Goal: Task Accomplishment & Management: Complete application form

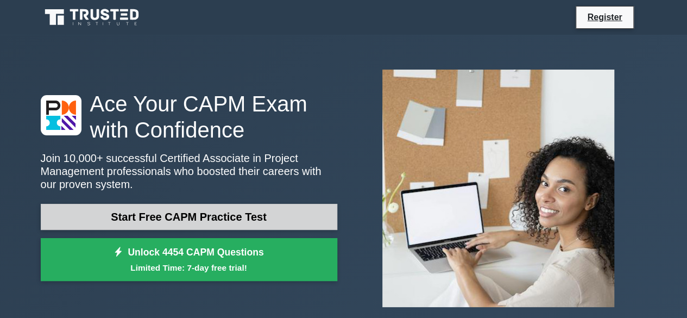
click at [257, 218] on link "Start Free CAPM Practice Test" at bounding box center [189, 217] width 296 height 26
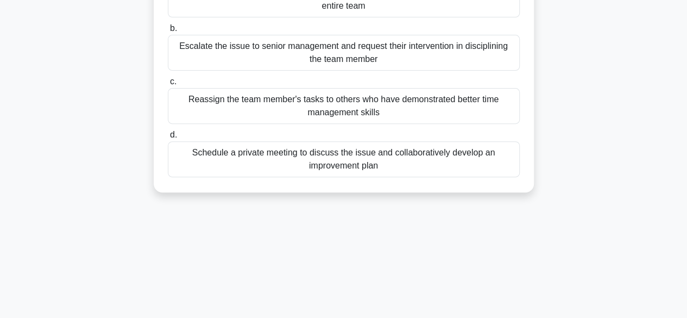
scroll to position [195, 0]
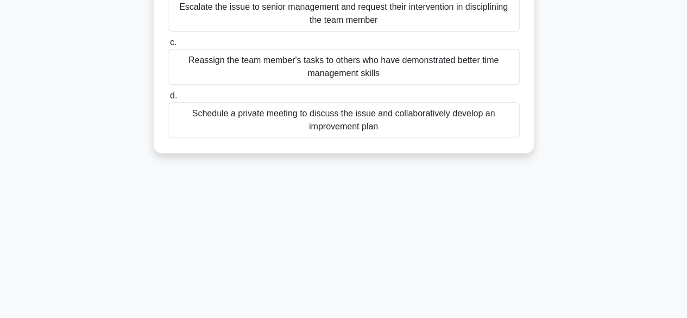
click at [448, 119] on div "Schedule a private meeting to discuss the issue and collaboratively develop an …" at bounding box center [344, 120] width 352 height 36
click at [168, 99] on input "d. Schedule a private meeting to discuss the issue and collaboratively develop …" at bounding box center [168, 95] width 0 height 7
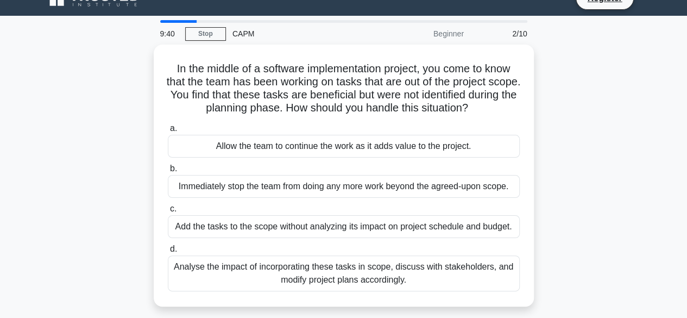
scroll to position [0, 0]
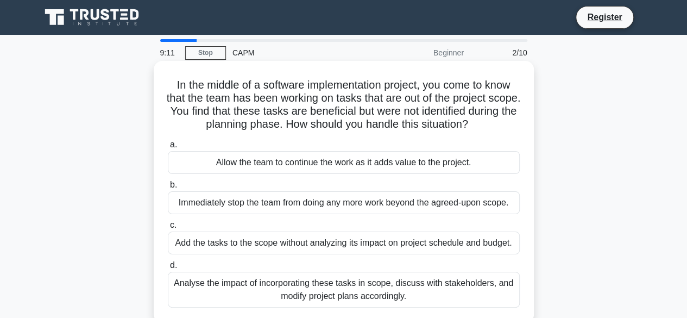
click at [405, 294] on div "Analyse the impact of incorporating these tasks in scope, discuss with stakehol…" at bounding box center [344, 289] width 352 height 36
click at [168, 269] on input "d. Analyse the impact of incorporating these tasks in scope, discuss with stake…" at bounding box center [168, 265] width 0 height 7
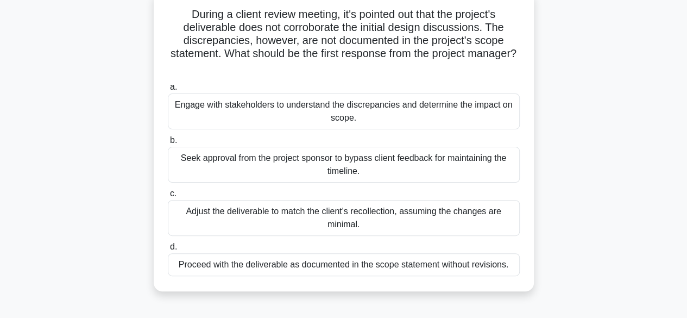
scroll to position [80, 0]
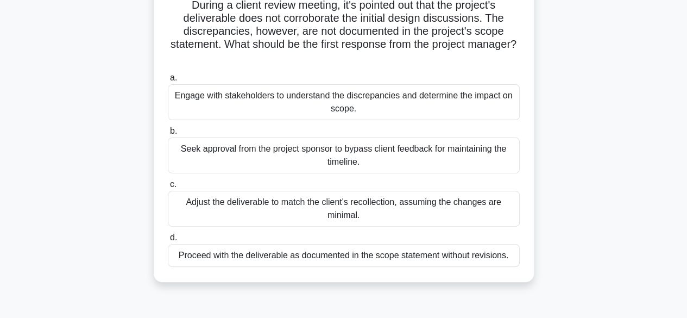
click at [419, 104] on div "Engage with stakeholders to understand the discrepancies and determine the impa…" at bounding box center [344, 102] width 352 height 36
click at [168, 81] on input "a. Engage with stakeholders to understand the discrepancies and determine the i…" at bounding box center [168, 77] width 0 height 7
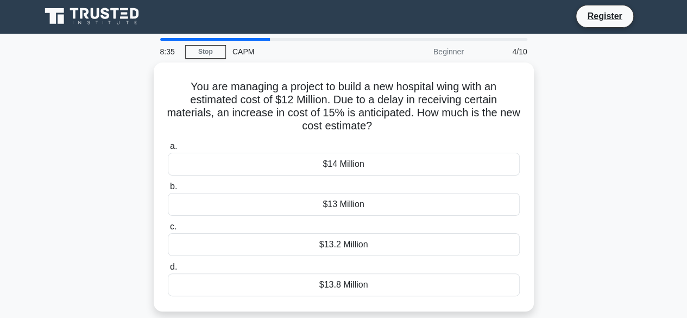
scroll to position [0, 0]
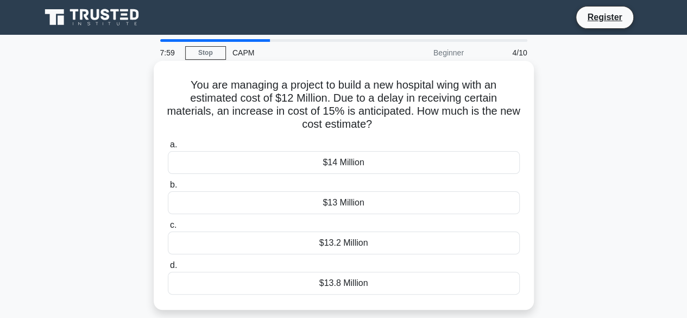
click at [351, 287] on div "$13.8 Million" at bounding box center [344, 282] width 352 height 23
click at [168, 269] on input "d. $13.8 Million" at bounding box center [168, 265] width 0 height 7
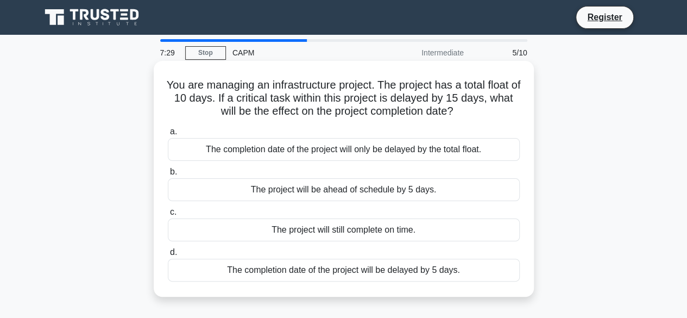
click at [393, 272] on div "The completion date of the project will be delayed by 5 days." at bounding box center [344, 269] width 352 height 23
click at [168, 256] on input "d. The completion date of the project will be delayed by 5 days." at bounding box center [168, 252] width 0 height 7
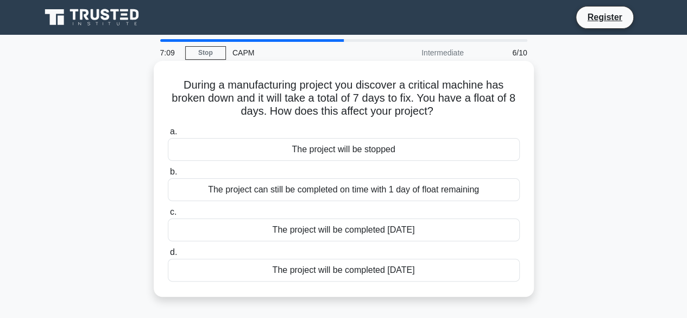
click at [400, 233] on div "The project will be completed 1 day later" at bounding box center [344, 229] width 352 height 23
click at [168, 216] on input "c. The project will be completed 1 day later" at bounding box center [168, 211] width 0 height 7
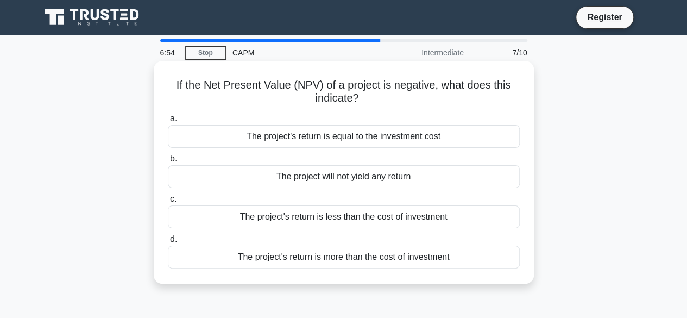
click at [393, 220] on div "The project's return is less than the cost of investment" at bounding box center [344, 216] width 352 height 23
click at [168, 202] on input "c. The project's return is less than the cost of investment" at bounding box center [168, 198] width 0 height 7
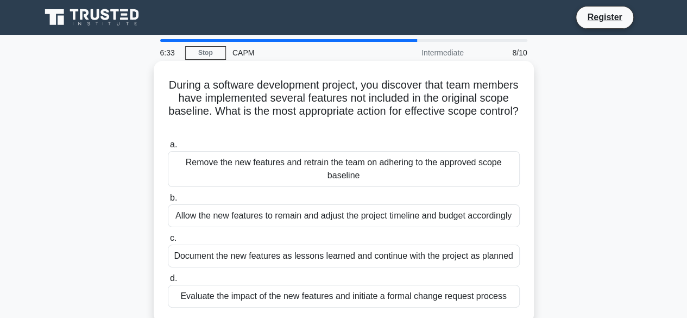
click at [369, 297] on div "Evaluate the impact of the new features and initiate a formal change request pr…" at bounding box center [344, 295] width 352 height 23
click at [168, 282] on input "d. Evaluate the impact of the new features and initiate a formal change request…" at bounding box center [168, 278] width 0 height 7
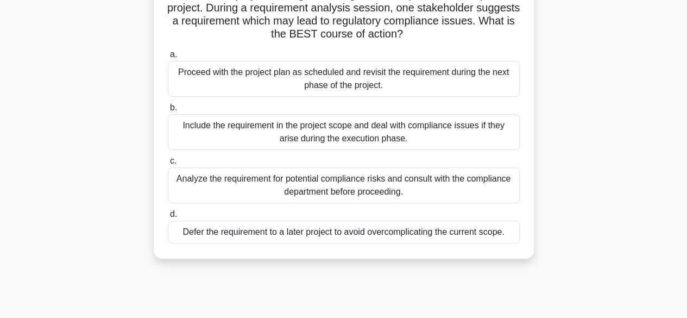
scroll to position [94, 0]
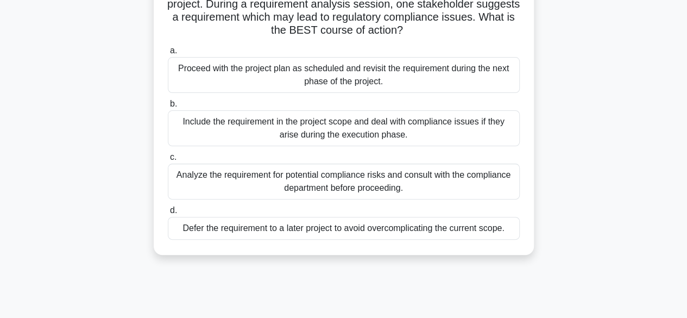
click at [412, 181] on div "Analyze the requirement for potential compliance risks and consult with the com…" at bounding box center [344, 181] width 352 height 36
click at [168, 161] on input "c. Analyze the requirement for potential compliance risks and consult with the …" at bounding box center [168, 157] width 0 height 7
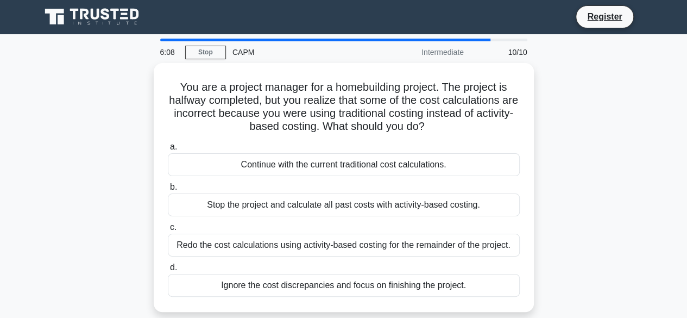
scroll to position [0, 0]
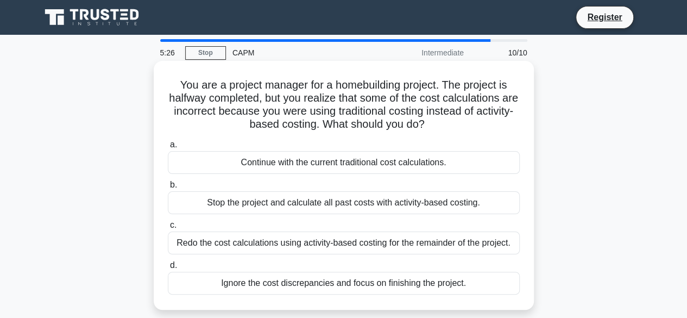
click at [381, 244] on div "Redo the cost calculations using activity-based costing for the remainder of th…" at bounding box center [344, 242] width 352 height 23
click at [168, 229] on input "c. Redo the cost calculations using activity-based costing for the remainder of…" at bounding box center [168, 224] width 0 height 7
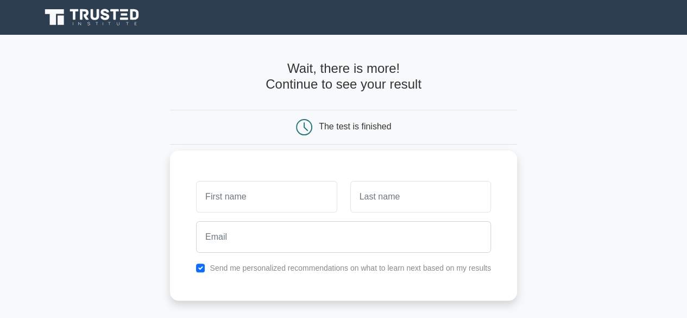
click at [278, 199] on input "text" at bounding box center [266, 196] width 141 height 31
type input "[PERSON_NAME]"
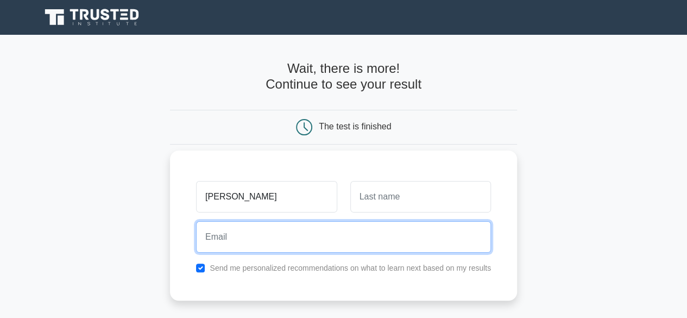
click at [282, 243] on input "email" at bounding box center [343, 236] width 295 height 31
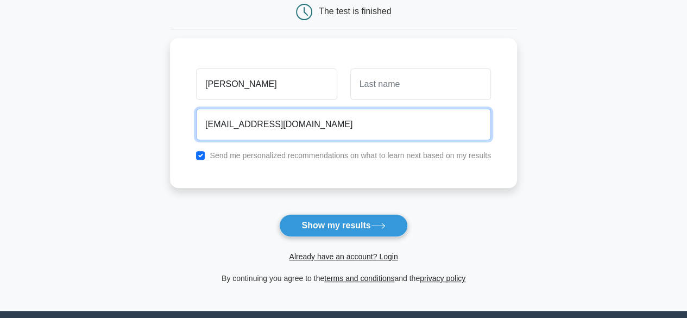
scroll to position [159, 0]
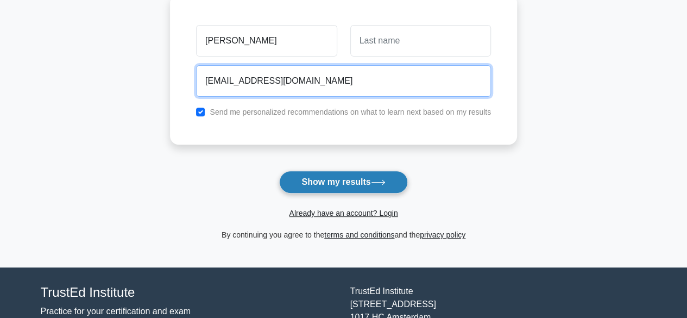
type input "asmita0607@gmail.com"
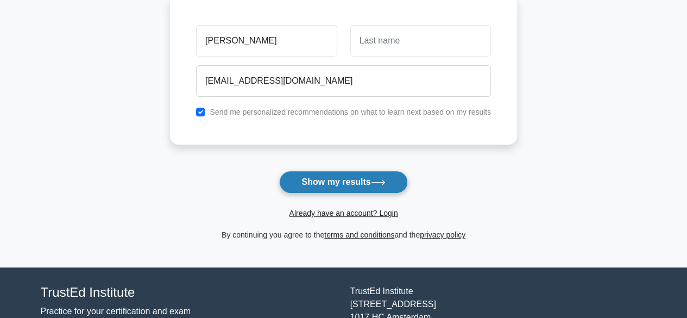
click at [327, 179] on button "Show my results" at bounding box center [343, 181] width 128 height 23
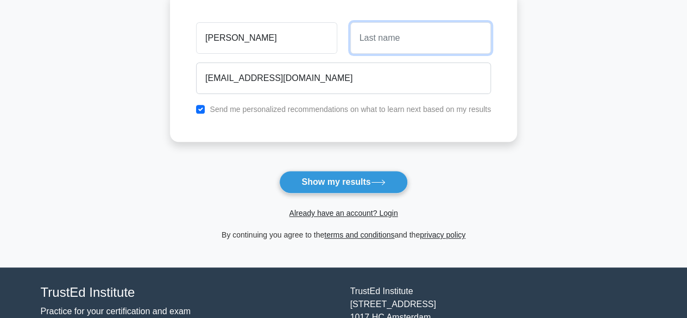
click at [407, 40] on input "text" at bounding box center [420, 37] width 141 height 31
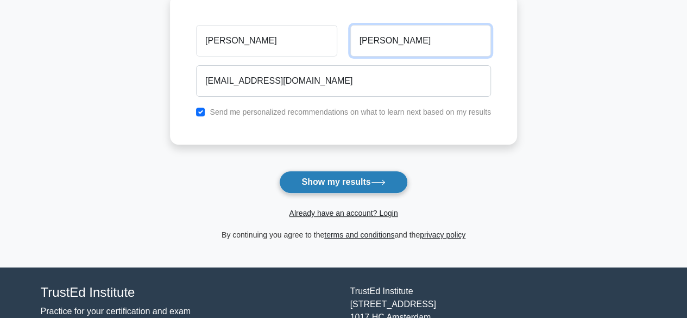
type input "Asmita"
click at [356, 182] on button "Show my results" at bounding box center [343, 181] width 128 height 23
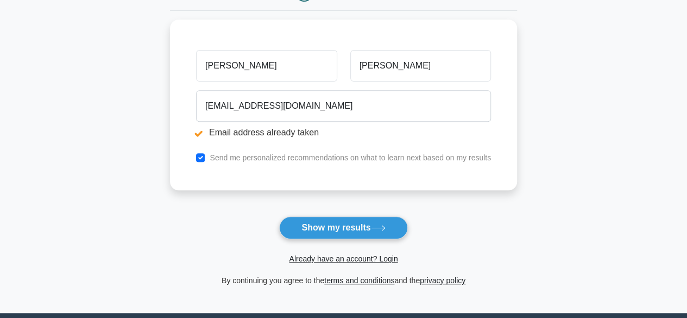
scroll to position [195, 0]
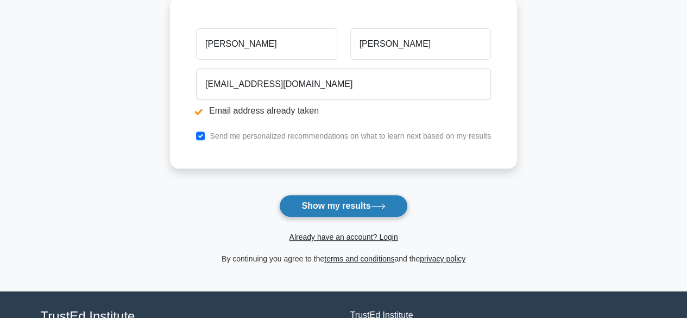
click at [359, 208] on button "Show my results" at bounding box center [343, 205] width 128 height 23
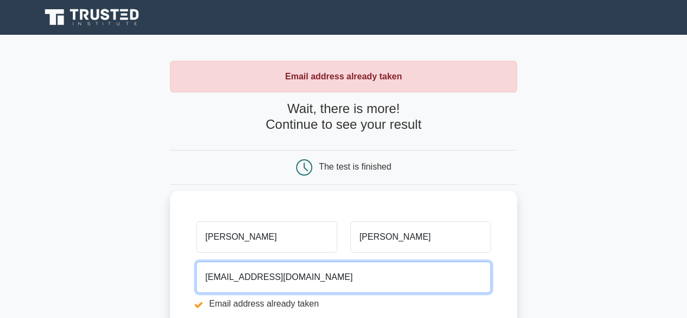
click at [318, 276] on input "[EMAIL_ADDRESS][DOMAIN_NAME]" at bounding box center [343, 276] width 295 height 31
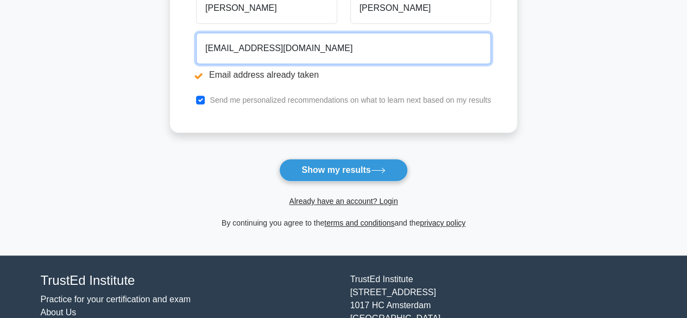
scroll to position [239, 0]
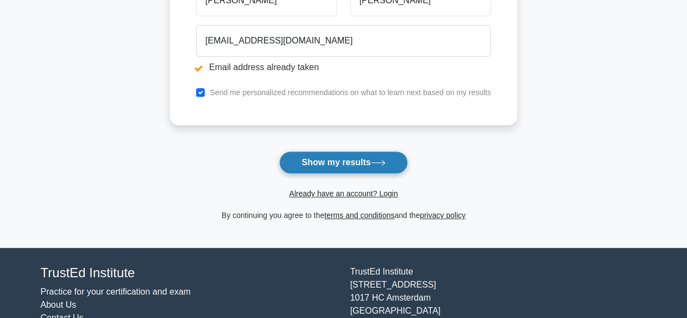
click at [369, 159] on button "Show my results" at bounding box center [343, 162] width 128 height 23
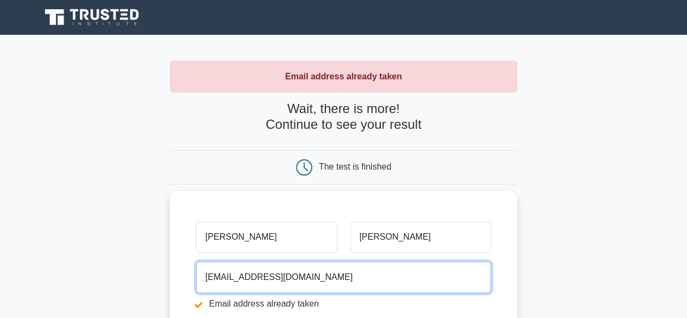
click at [314, 277] on input "[EMAIL_ADDRESS][DOMAIN_NAME]" at bounding box center [343, 276] width 295 height 31
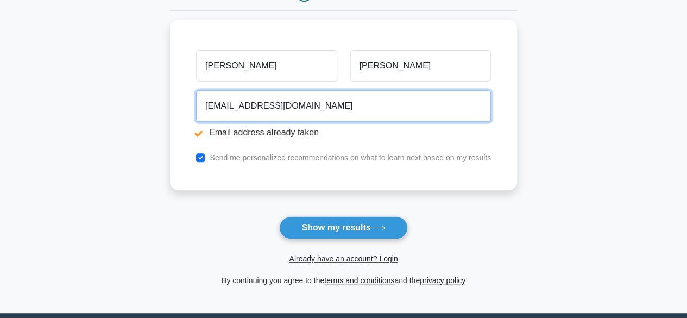
scroll to position [210, 0]
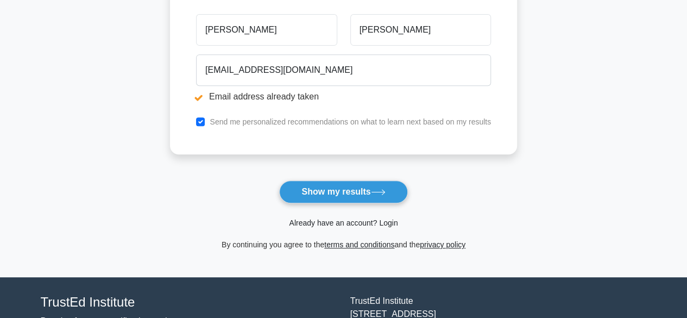
click at [388, 224] on link "Already have an account? Login" at bounding box center [343, 222] width 109 height 9
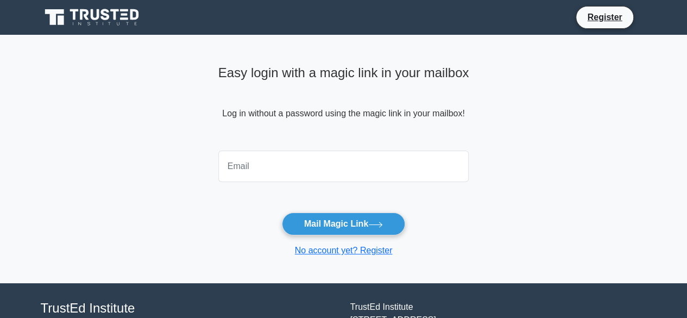
click at [289, 168] on input "email" at bounding box center [343, 165] width 251 height 31
type input "[EMAIL_ADDRESS][DOMAIN_NAME]"
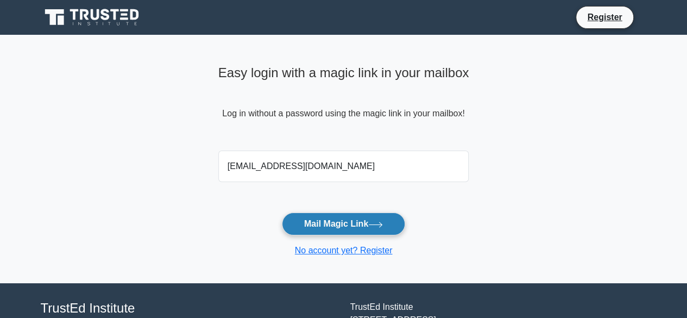
click at [350, 227] on button "Mail Magic Link" at bounding box center [343, 223] width 123 height 23
